Goal: Task Accomplishment & Management: Manage account settings

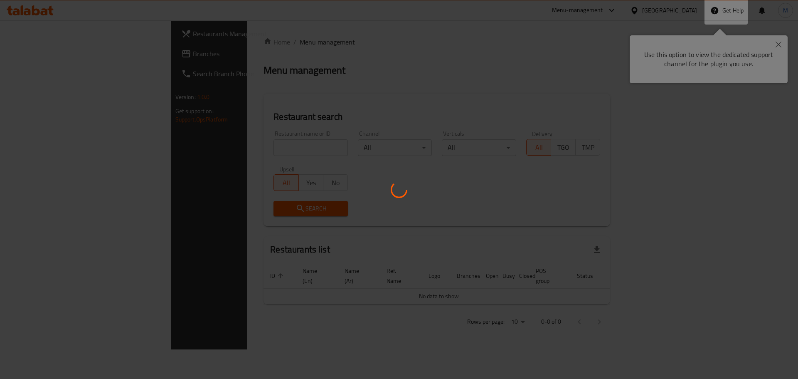
click at [778, 43] on div at bounding box center [399, 189] width 798 height 379
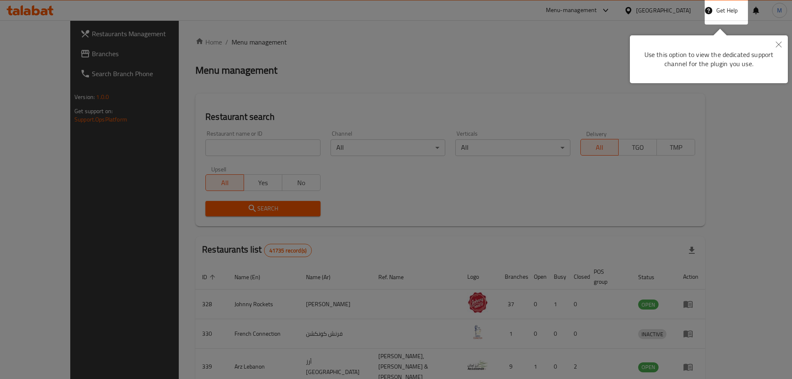
click at [778, 43] on icon "Close" at bounding box center [779, 45] width 6 height 6
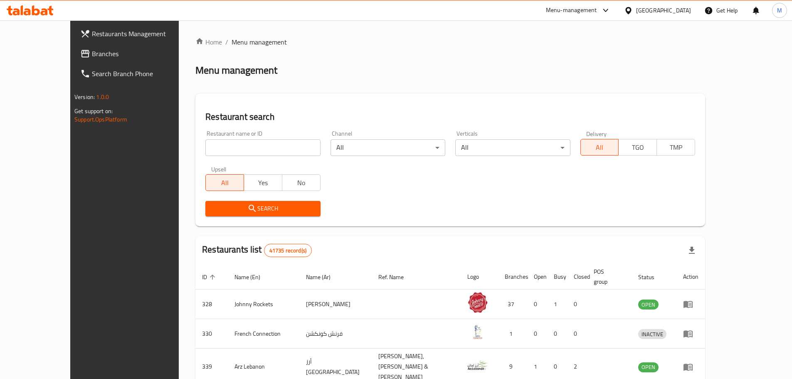
click at [247, 158] on div "Restaurant name or ID Restaurant name or ID" at bounding box center [262, 143] width 125 height 35
click at [251, 152] on input "search" at bounding box center [262, 147] width 115 height 17
paste input "Delicious Damascus Restaurant"
type input "Delicious Damascus Restaurant"
click at [663, 6] on div "United Arab Emirates" at bounding box center [663, 10] width 55 height 9
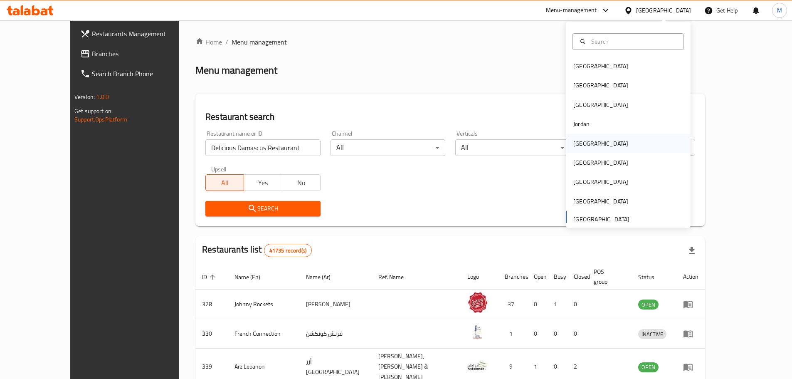
click at [588, 140] on div "[GEOGRAPHIC_DATA]" at bounding box center [600, 143] width 68 height 19
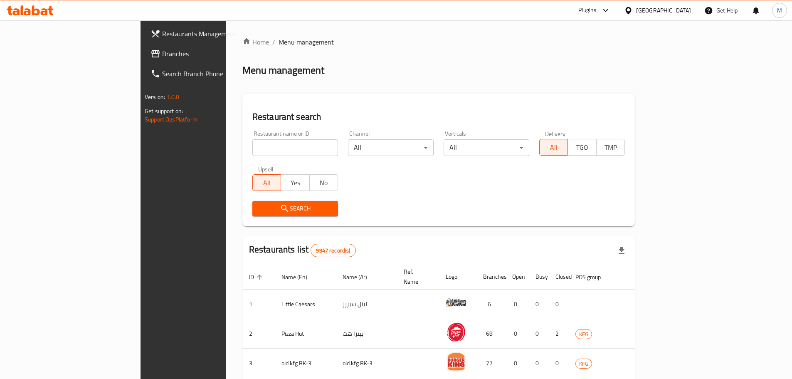
click at [252, 147] on input "search" at bounding box center [295, 147] width 86 height 17
paste input "Delicious Damascus Restaurant"
type input "Delicious Damascus Restaurant"
click button "Search" at bounding box center [295, 208] width 86 height 15
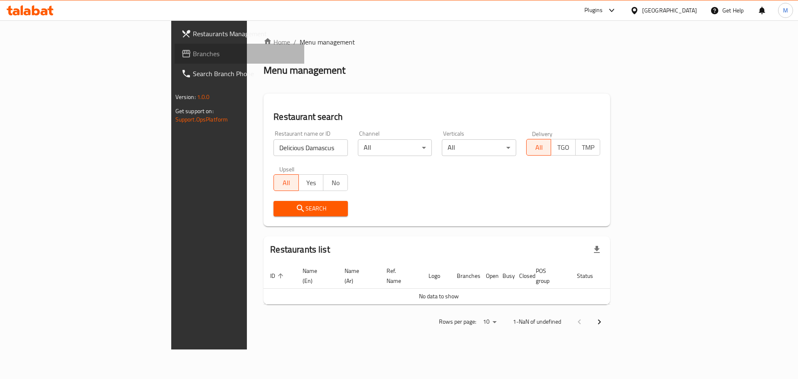
click at [175, 59] on link "Branches" at bounding box center [240, 54] width 130 height 20
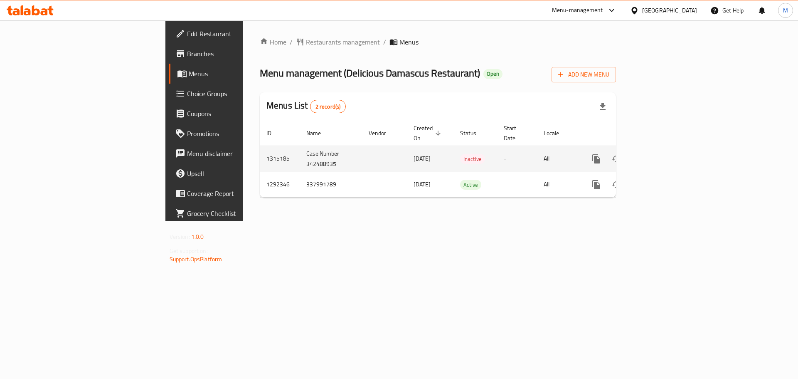
click at [460, 154] on span "Inactive" at bounding box center [472, 159] width 25 height 10
click at [661, 154] on icon "enhanced table" at bounding box center [656, 159] width 10 height 10
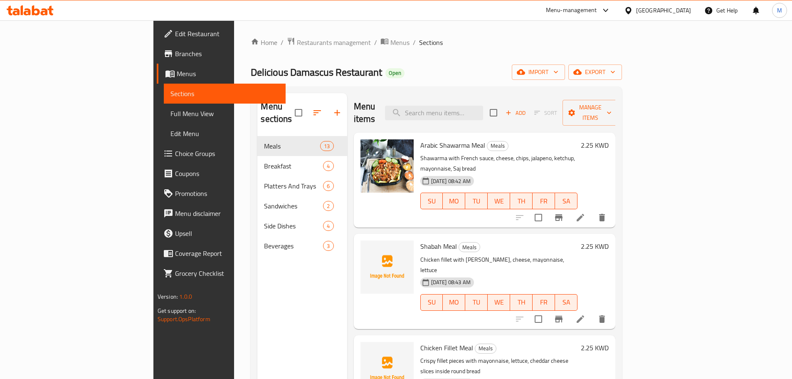
click at [458, 57] on div "Home / Restaurants management / Menus / Sections Delicious Damascus Restaurant …" at bounding box center [436, 257] width 371 height 441
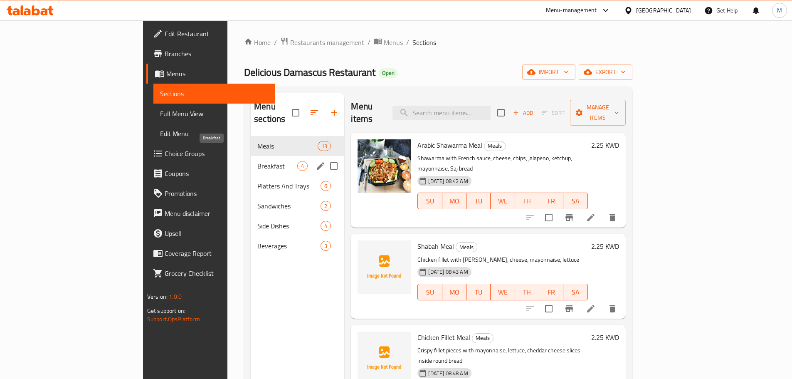
click at [257, 161] on span "Breakfast" at bounding box center [277, 166] width 40 height 10
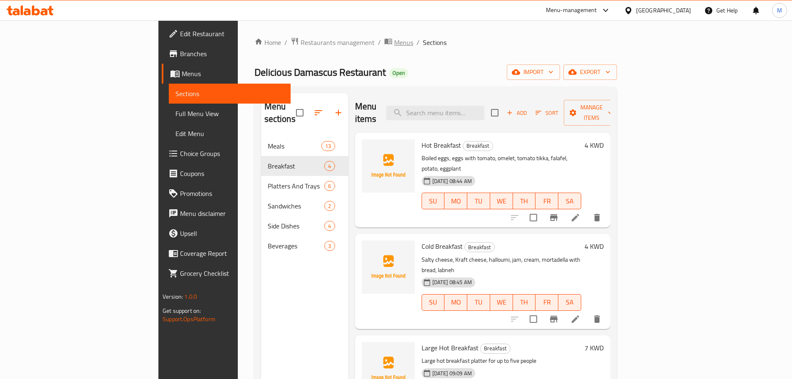
click at [394, 39] on span "Menus" at bounding box center [403, 42] width 19 height 10
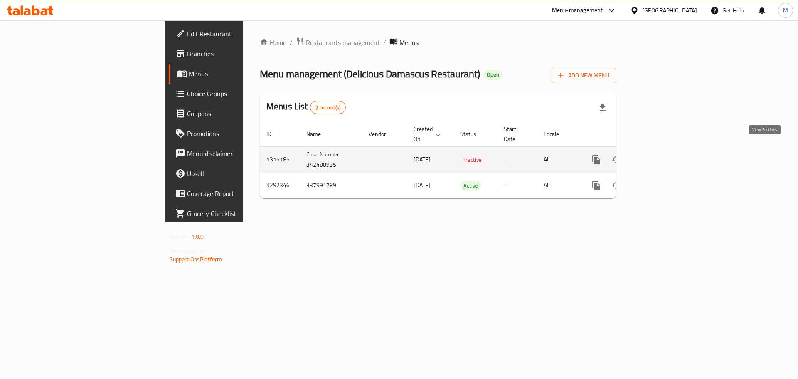
click at [666, 150] on link "enhanced table" at bounding box center [656, 160] width 20 height 20
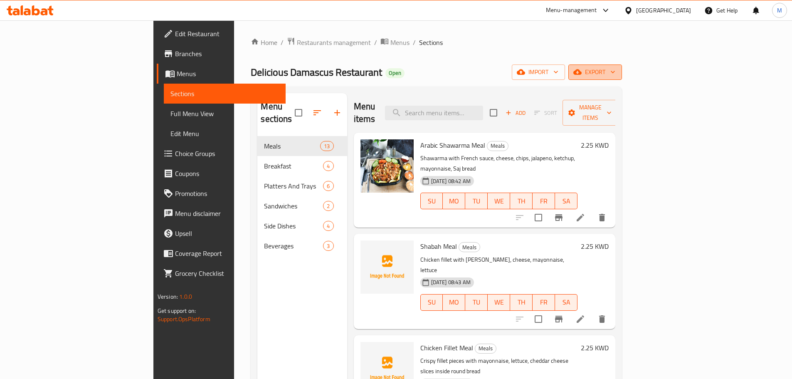
click at [615, 71] on span "export" at bounding box center [595, 72] width 40 height 10
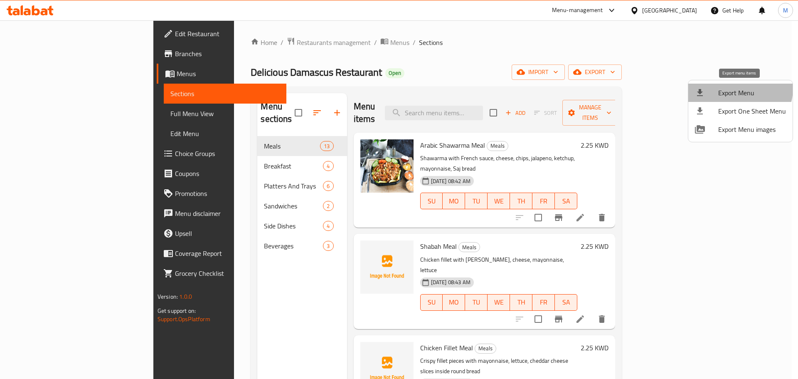
click at [736, 88] on span "Export Menu" at bounding box center [752, 93] width 68 height 10
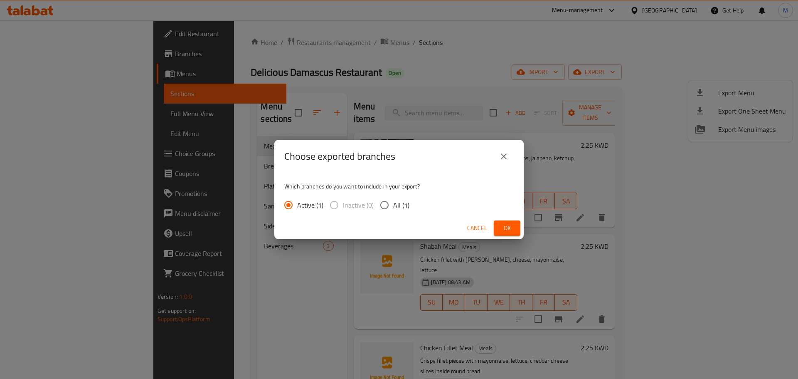
click at [387, 207] on input "All (1)" at bounding box center [384, 204] width 17 height 17
radio input "true"
click at [505, 235] on button "Ok" at bounding box center [507, 227] width 27 height 15
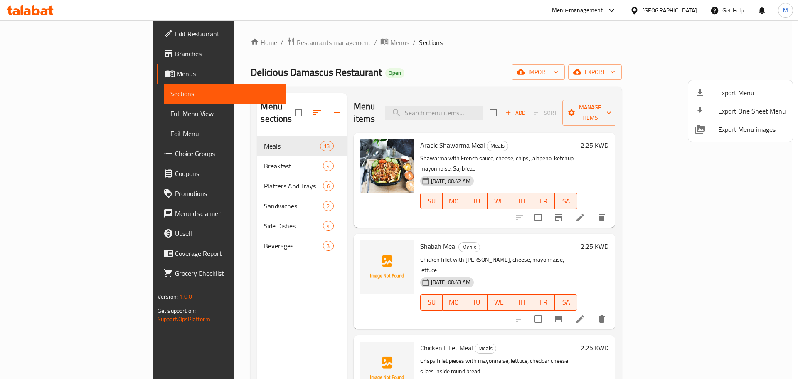
click at [632, 222] on div at bounding box center [399, 189] width 798 height 379
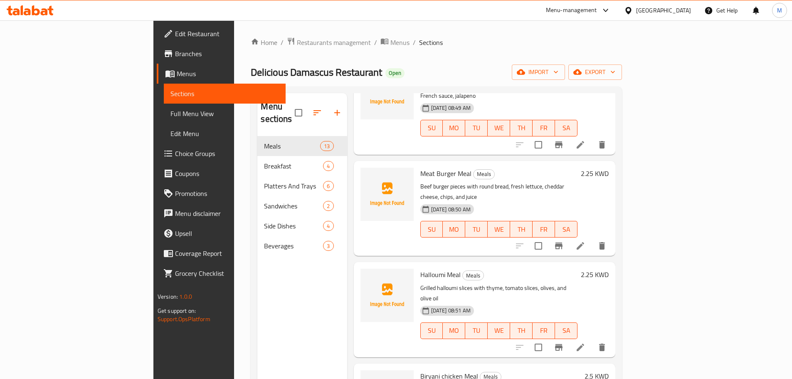
scroll to position [499, 0]
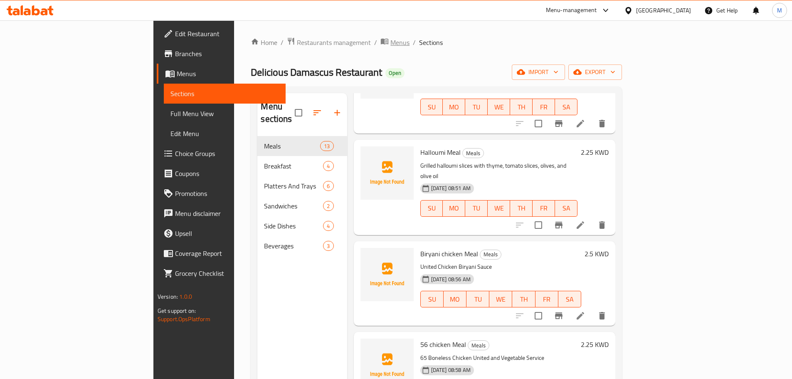
click at [390, 44] on span "Menus" at bounding box center [399, 42] width 19 height 10
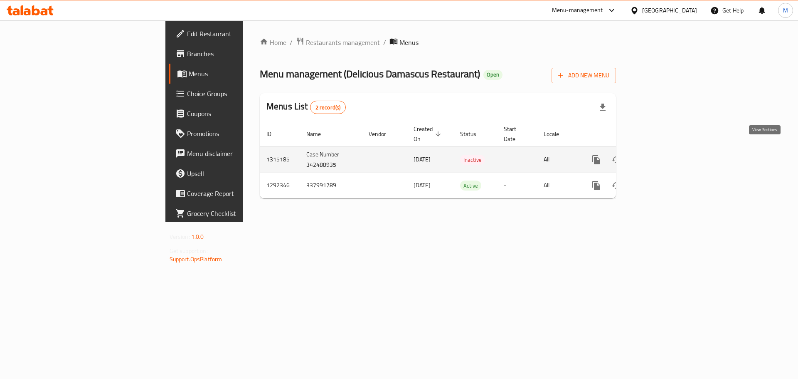
click at [666, 150] on link "enhanced table" at bounding box center [656, 160] width 20 height 20
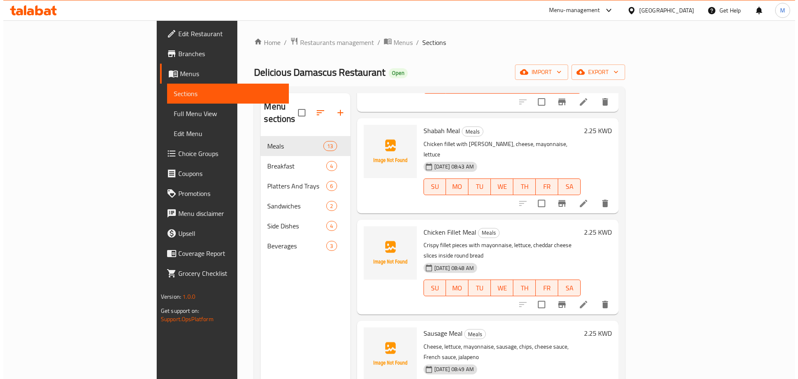
scroll to position [166, 0]
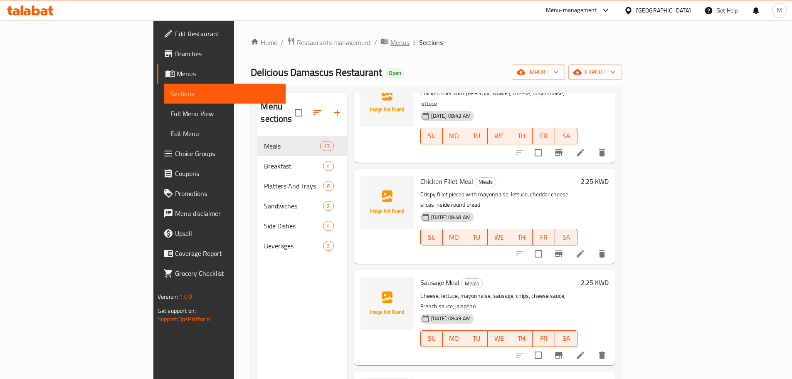
click at [390, 46] on span "Menus" at bounding box center [399, 42] width 19 height 10
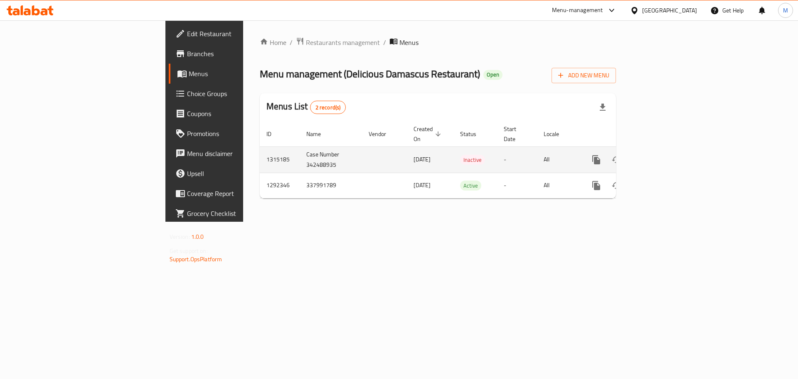
click at [260, 150] on td "1315185" at bounding box center [280, 159] width 40 height 26
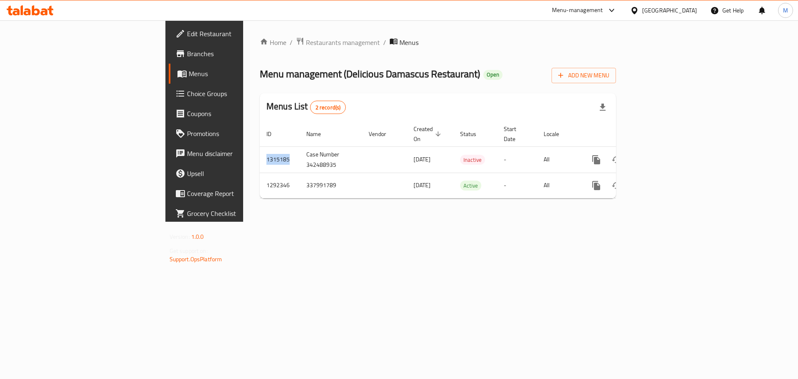
copy td "1315185"
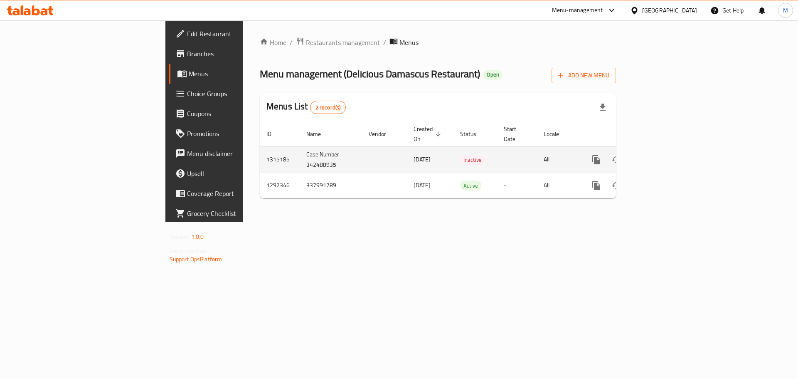
click at [300, 155] on td "Case Number 342488935" at bounding box center [331, 159] width 62 height 26
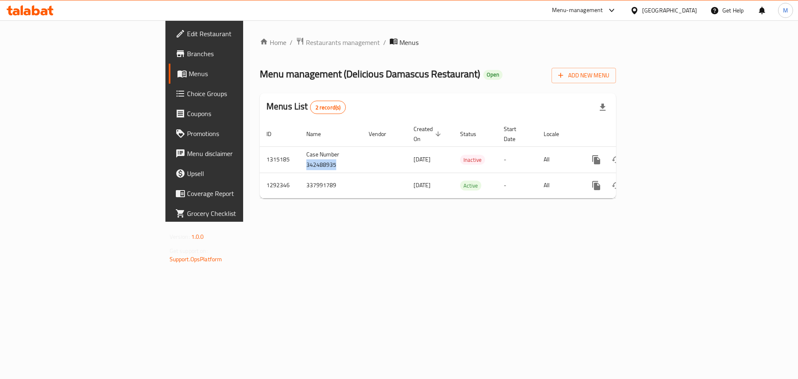
copy td "342488935"
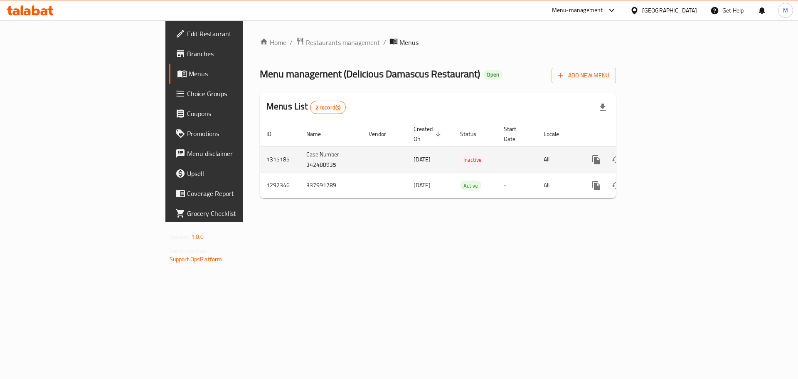
click at [463, 154] on td "Inactive" at bounding box center [475, 159] width 44 height 26
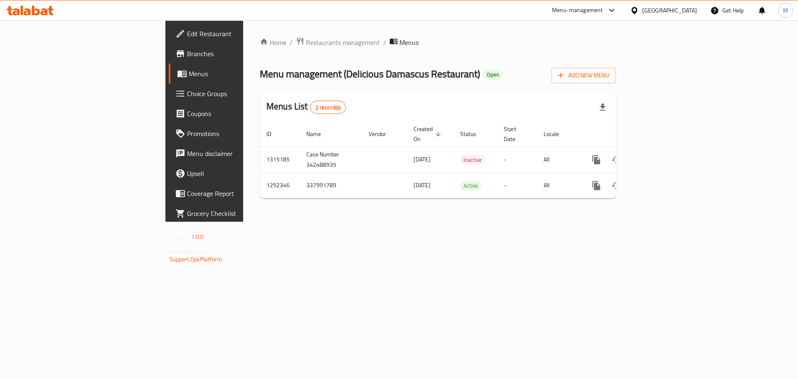
click at [465, 91] on div "Home / Restaurants management / Menus Menu management ( Delicious Damascus Rest…" at bounding box center [438, 121] width 356 height 168
click at [306, 46] on span "Restaurants management" at bounding box center [343, 42] width 74 height 10
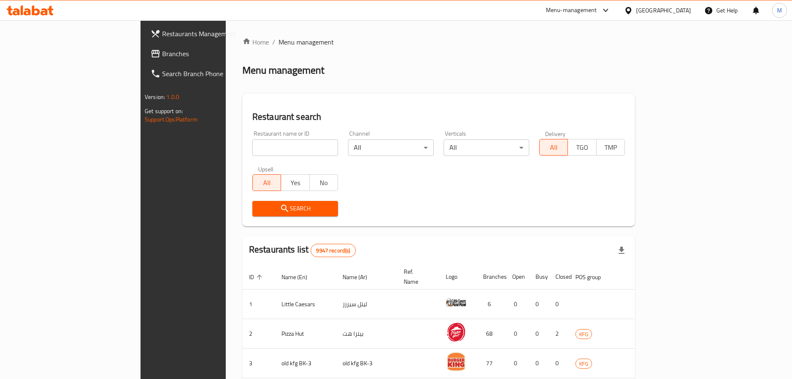
click at [252, 147] on input "search" at bounding box center [295, 147] width 86 height 17
paste input "28166"
click button "Search" at bounding box center [295, 208] width 86 height 15
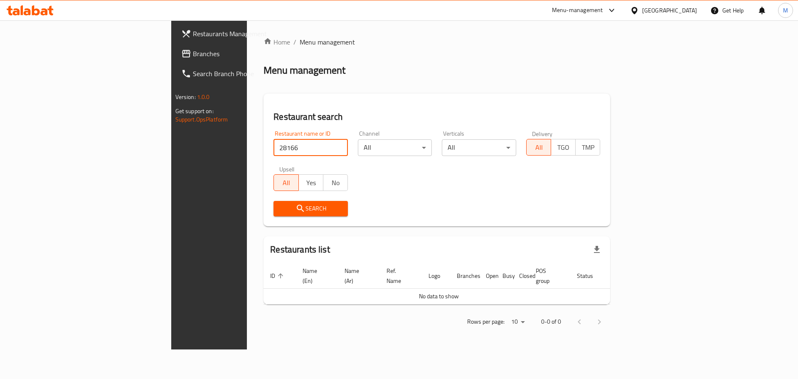
click at [273, 152] on input "28166" at bounding box center [310, 147] width 74 height 17
paste input "Fatayer Manaeesh & Saj"
type input "Fatayer Manaeesh & Saj"
click button "Search" at bounding box center [310, 208] width 74 height 15
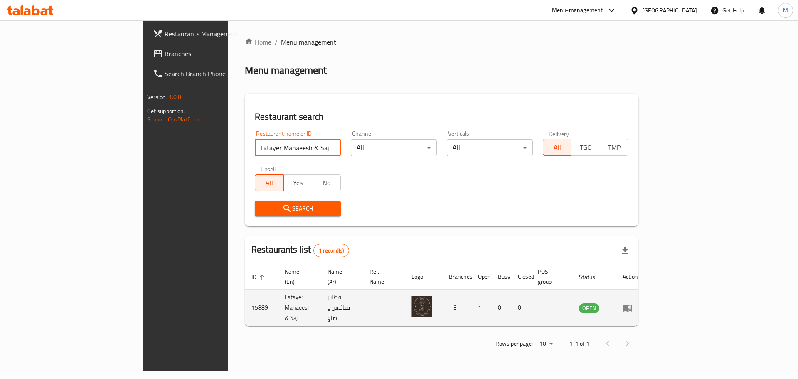
click at [632, 304] on icon "enhanced table" at bounding box center [627, 307] width 9 height 7
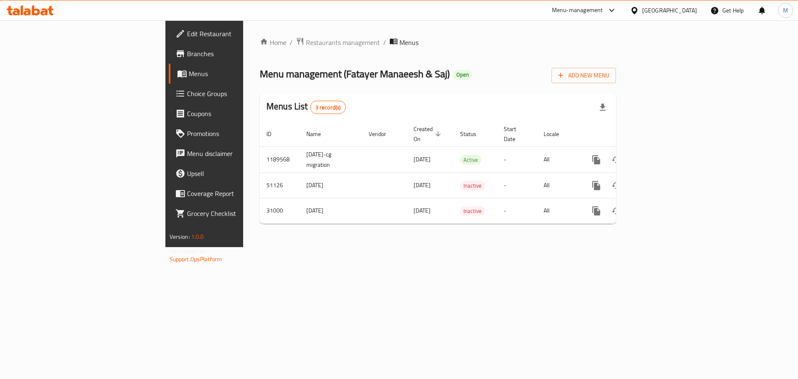
click at [260, 76] on span "Menu management ( Fatayer Manaeesh & Saj )" at bounding box center [355, 73] width 190 height 19
drag, startPoint x: 256, startPoint y: 76, endPoint x: 336, endPoint y: 78, distance: 79.8
click at [336, 78] on span "Menu management ( Fatayer Manaeesh & Saj )" at bounding box center [355, 73] width 190 height 19
copy span "Fatayer Manaeesh & Saj"
click at [187, 56] on span "Branches" at bounding box center [239, 54] width 105 height 10
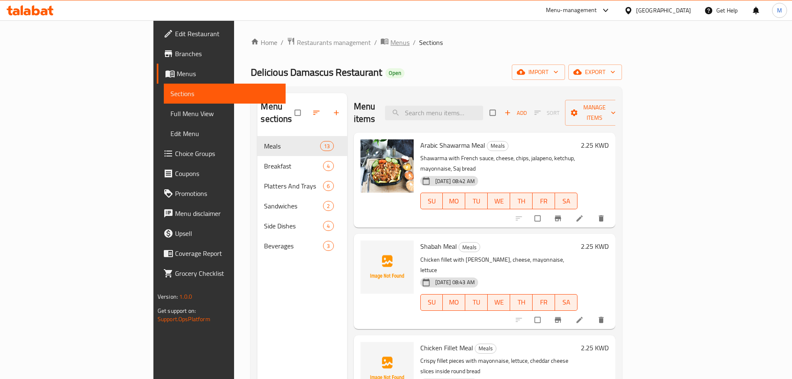
click at [390, 43] on span "Menus" at bounding box center [399, 42] width 19 height 10
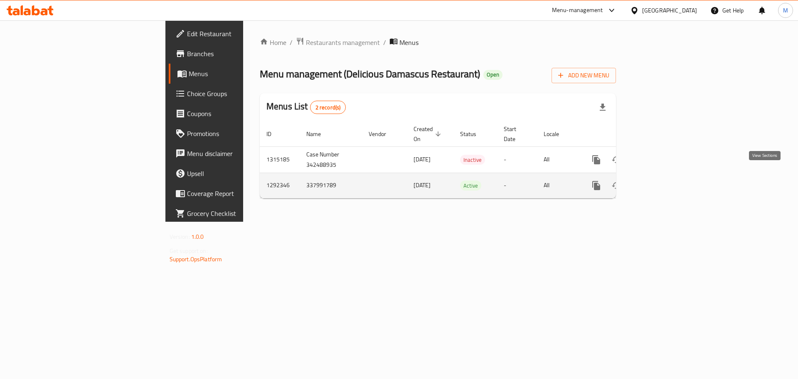
click at [660, 182] on icon "enhanced table" at bounding box center [656, 185] width 7 height 7
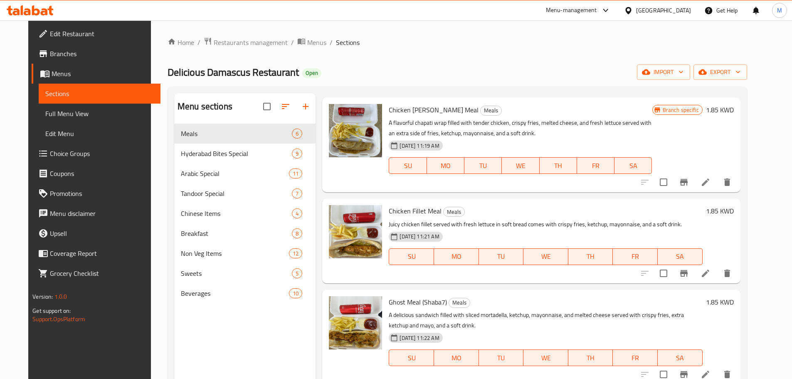
scroll to position [42, 0]
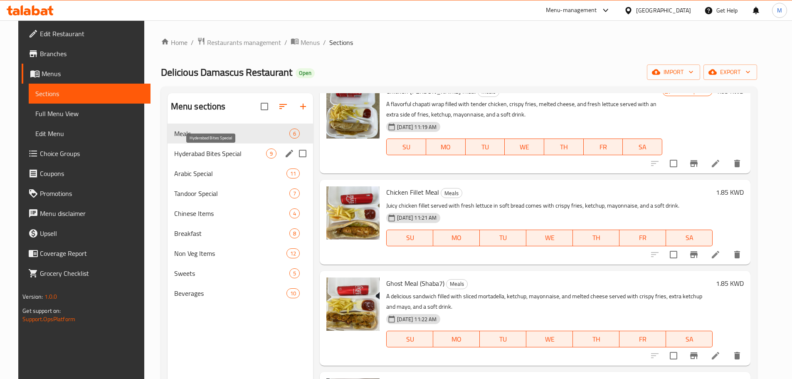
click at [212, 157] on span "Hyderabad Bites Special" at bounding box center [220, 153] width 92 height 10
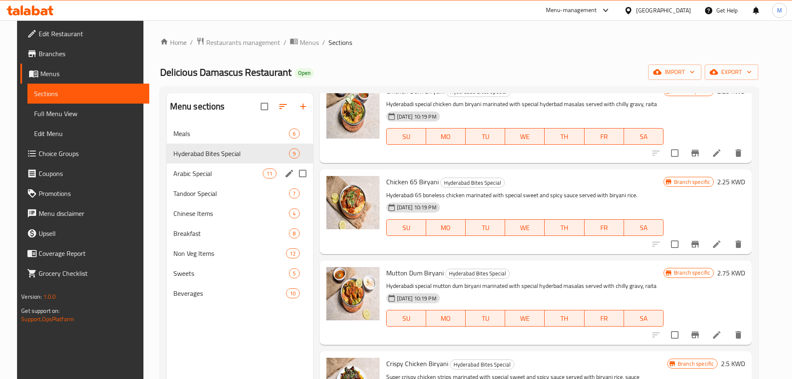
click at [204, 179] on div "Arabic Special 11" at bounding box center [240, 173] width 146 height 20
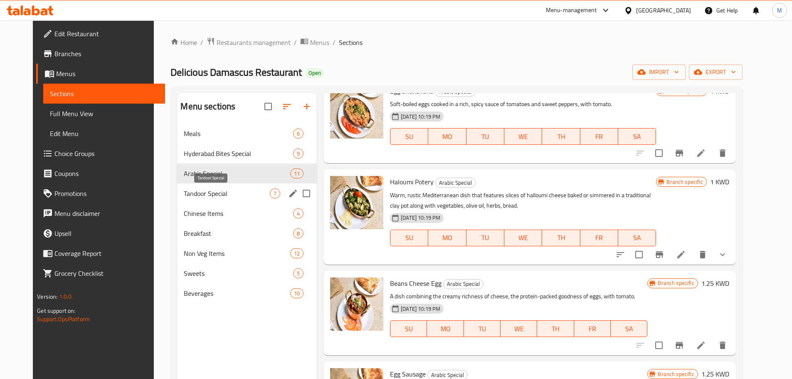
click at [204, 195] on span "Tandoor Special" at bounding box center [227, 193] width 86 height 10
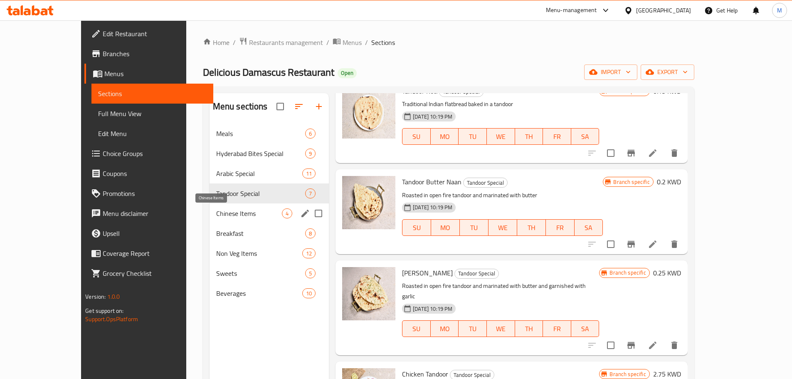
click at [216, 212] on span "Chinese Items" at bounding box center [249, 213] width 66 height 10
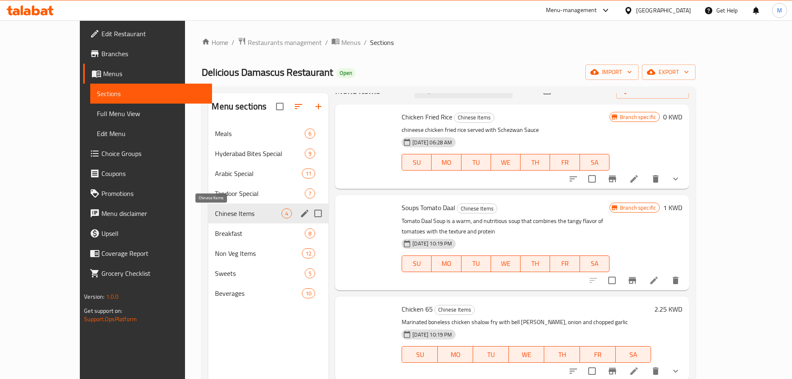
scroll to position [5, 0]
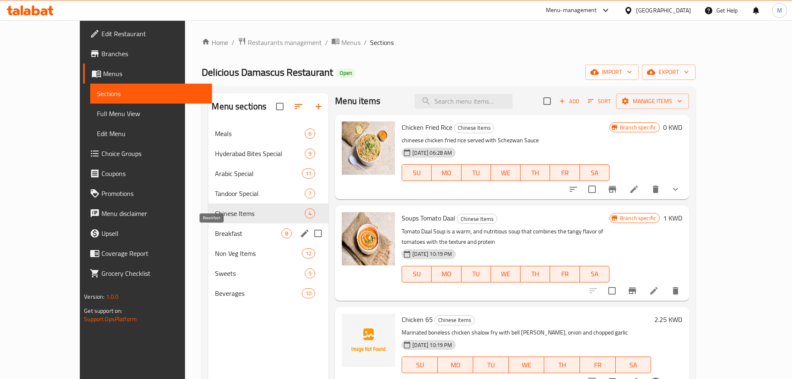
click at [215, 231] on span "Breakfast" at bounding box center [248, 233] width 66 height 10
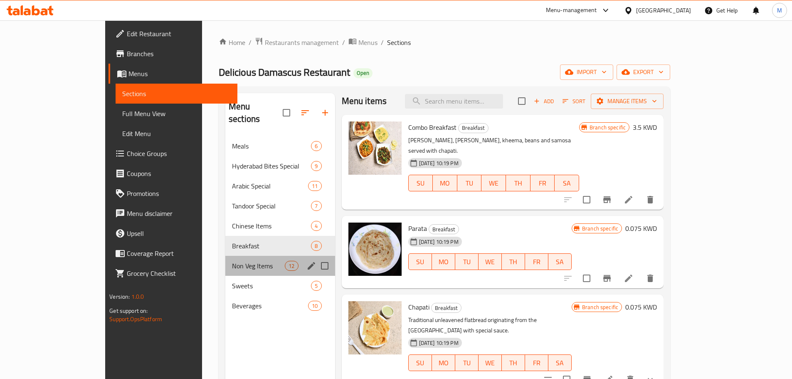
click at [225, 260] on div "Non Veg Items 12" at bounding box center [280, 266] width 110 height 20
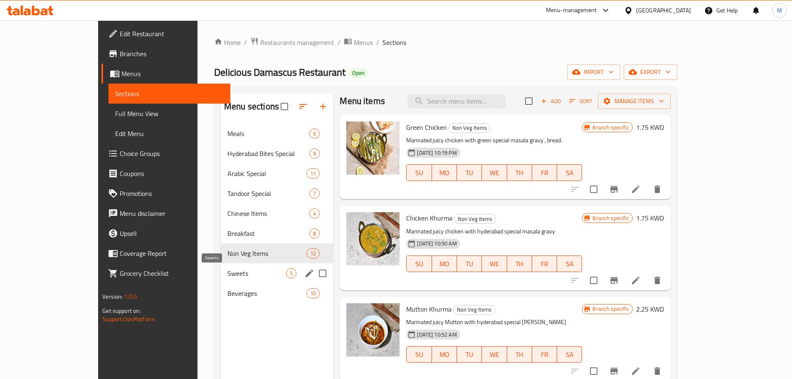
click at [221, 279] on div "Sweets 5" at bounding box center [277, 273] width 112 height 20
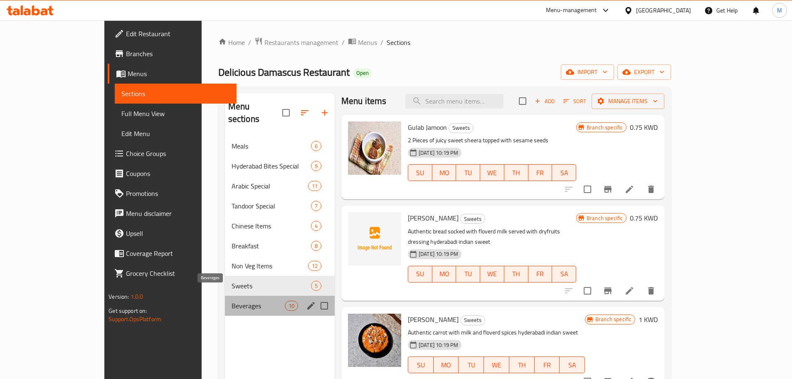
click at [231, 300] on span "Beverages" at bounding box center [257, 305] width 53 height 10
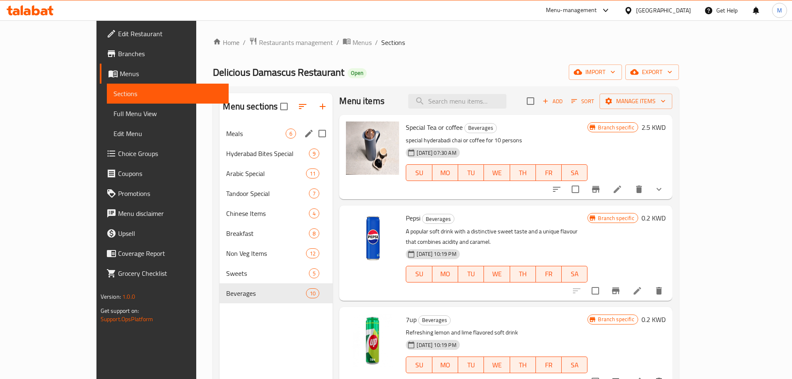
click at [219, 142] on div "Meals 6" at bounding box center [275, 133] width 113 height 20
